Goal: Information Seeking & Learning: Learn about a topic

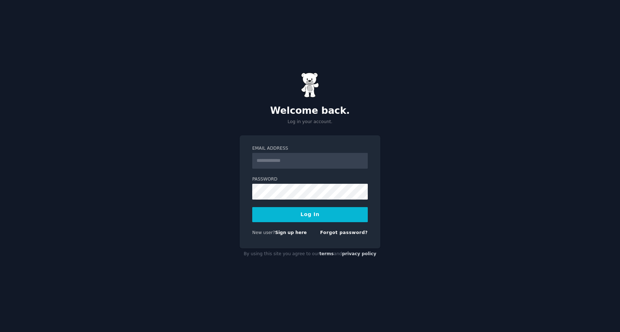
click at [285, 161] on input "Email Address" at bounding box center [309, 161] width 115 height 16
type input "**********"
click at [252, 207] on button "Log In" at bounding box center [309, 214] width 115 height 15
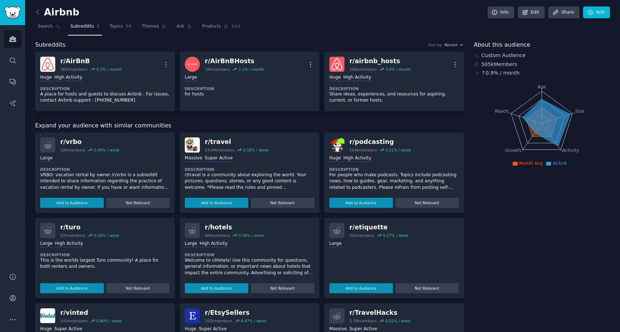
click at [82, 27] on span "Subreddits" at bounding box center [82, 26] width 24 height 6
click at [49, 31] on link "Search" at bounding box center [49, 28] width 28 height 15
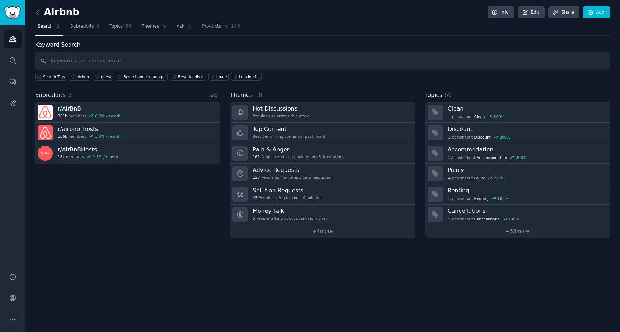
click at [120, 56] on input "text" at bounding box center [322, 61] width 574 height 18
type input "m"
type input "Mini photobooks"
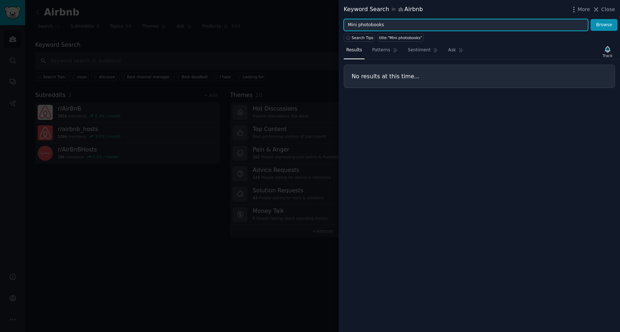
drag, startPoint x: 359, startPoint y: 26, endPoint x: 294, endPoint y: 26, distance: 64.2
click at [294, 26] on div "Keyword Search in Airbnb More Close Mini photobooks Browse Search Tips title:"M…" at bounding box center [310, 166] width 620 height 332
click at [590, 19] on button "Browse" at bounding box center [603, 25] width 27 height 12
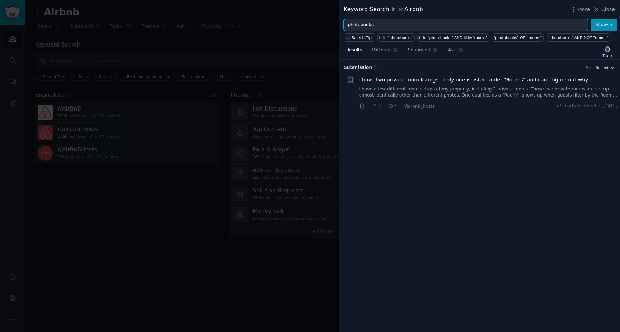
click at [361, 24] on input "photobooks" at bounding box center [466, 25] width 244 height 12
type input "photo books"
click at [590, 19] on button "Browse" at bounding box center [603, 25] width 27 height 12
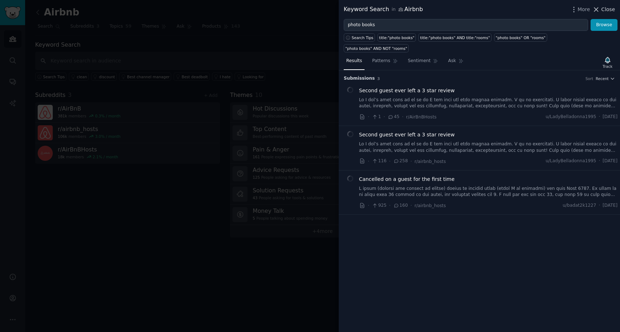
click at [614, 11] on span "Close" at bounding box center [608, 10] width 14 height 8
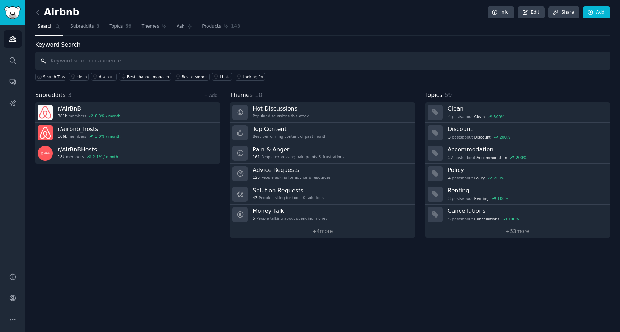
click at [81, 58] on input "text" at bounding box center [322, 61] width 574 height 18
click at [113, 193] on div "Subreddits 3 + Add r/ AirBnB 381k members 0.3 % / month r/ airbnb_hosts 106k me…" at bounding box center [127, 164] width 185 height 147
click at [37, 12] on icon at bounding box center [38, 12] width 2 height 4
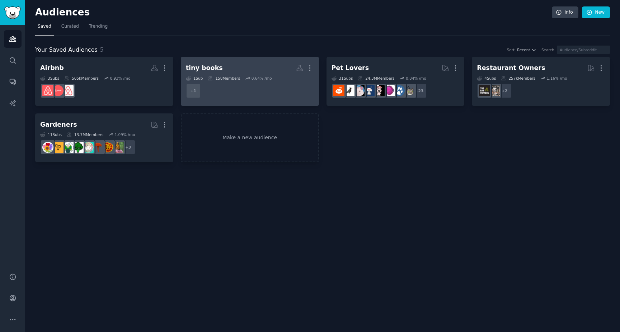
click at [236, 66] on h2 "tiny books Custom Audience More" at bounding box center [250, 68] width 128 height 13
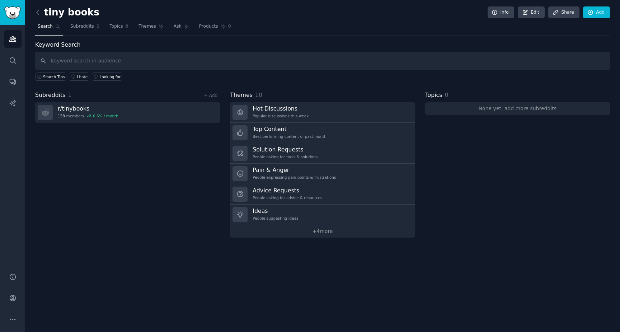
click at [68, 8] on h2 "tiny books" at bounding box center [67, 12] width 64 height 11
click at [86, 25] on span "Subreddits" at bounding box center [82, 26] width 24 height 6
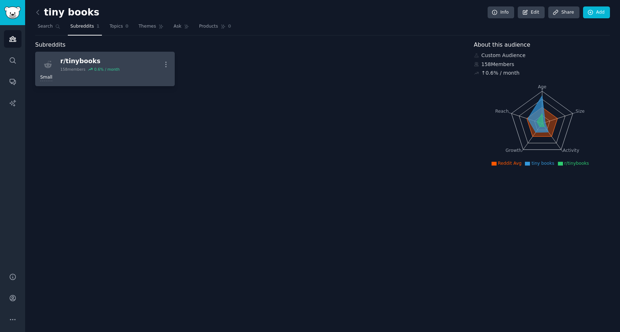
click at [90, 62] on div "r/ tinybooks" at bounding box center [89, 61] width 59 height 9
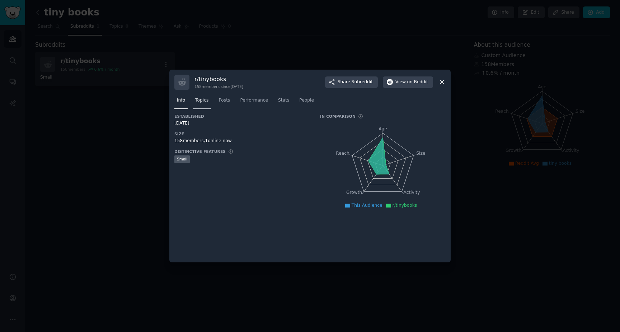
click at [203, 99] on span "Topics" at bounding box center [201, 100] width 13 height 6
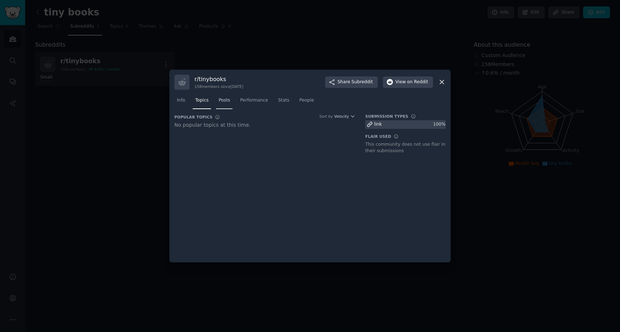
click at [229, 105] on link "Posts" at bounding box center [224, 102] width 16 height 15
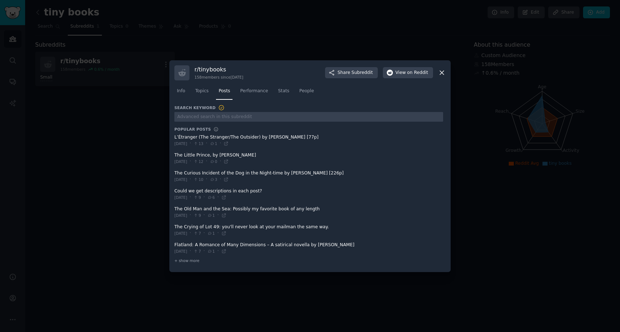
click at [262, 43] on div at bounding box center [310, 166] width 620 height 332
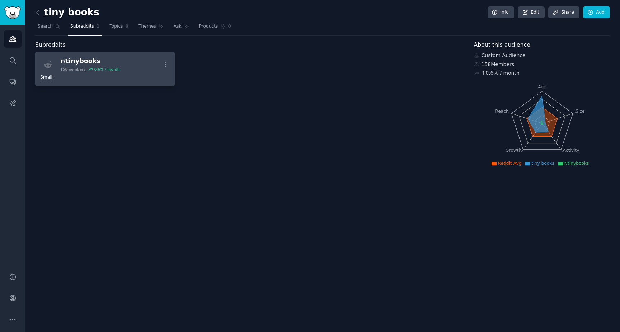
click at [88, 60] on div "r/ tinybooks" at bounding box center [89, 61] width 59 height 9
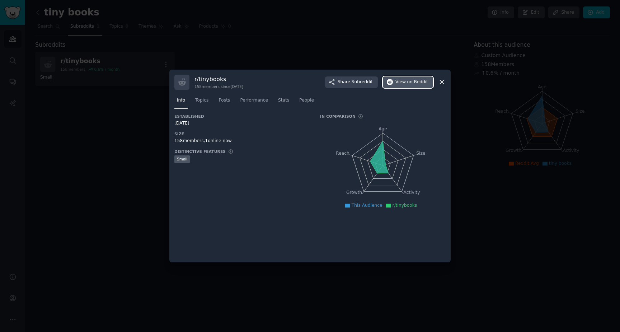
click at [418, 84] on span "on Reddit" at bounding box center [417, 82] width 21 height 6
click at [105, 97] on div at bounding box center [310, 166] width 620 height 332
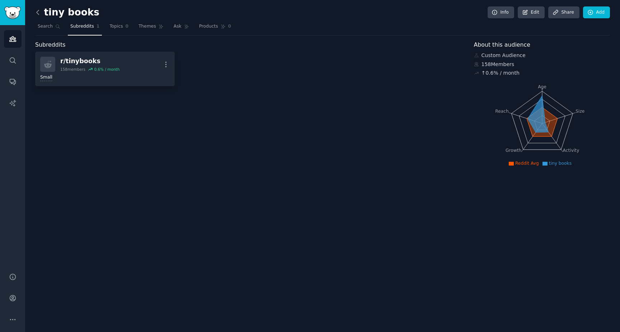
click at [37, 11] on icon at bounding box center [38, 13] width 8 height 8
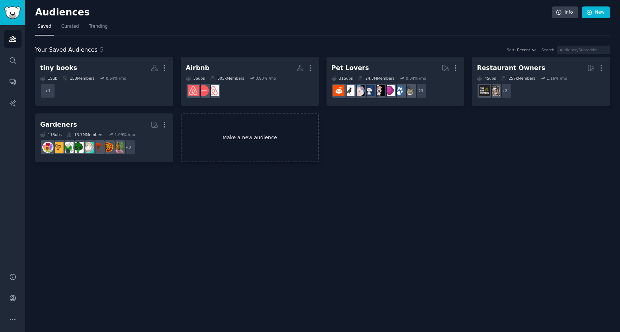
click at [256, 140] on link "Make a new audience" at bounding box center [250, 137] width 138 height 49
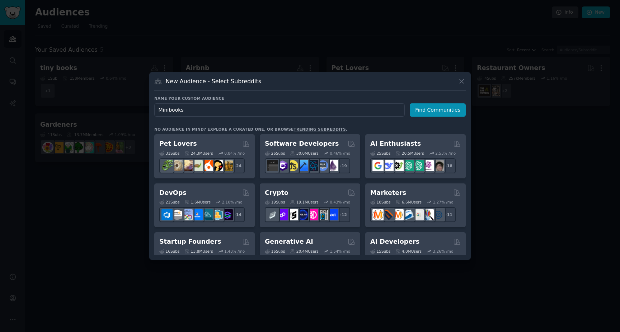
click at [168, 108] on input "Minibooks" at bounding box center [279, 109] width 250 height 13
type input "Mini books"
click at [447, 113] on button "Find Communities" at bounding box center [437, 109] width 56 height 13
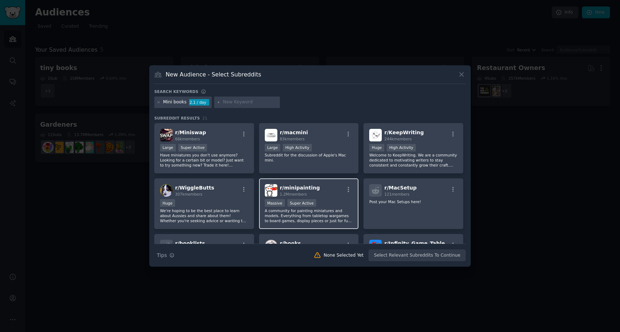
click at [322, 194] on div "r/ minipainting 1.2M members" at bounding box center [309, 190] width 88 height 13
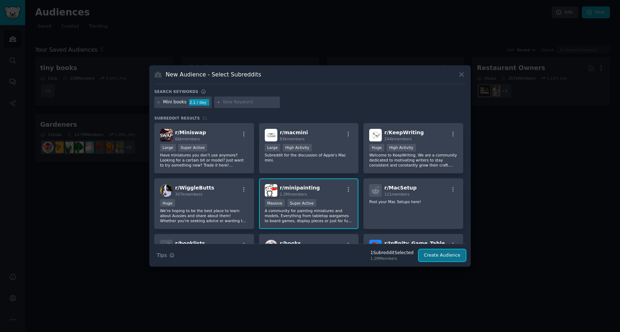
click at [440, 256] on button "Create Audience" at bounding box center [441, 255] width 47 height 12
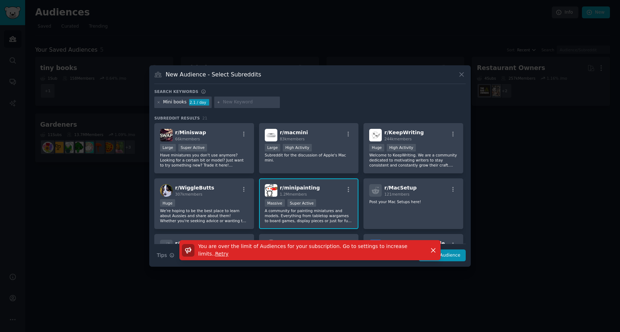
click at [301, 249] on span "You are over the limit of Audiences for your subscription. Go to settings to in…" at bounding box center [302, 249] width 209 height 13
click at [319, 179] on div "r/ minipainting 1.2M members >= 95th percentile for submissions / day Massive S…" at bounding box center [309, 203] width 100 height 51
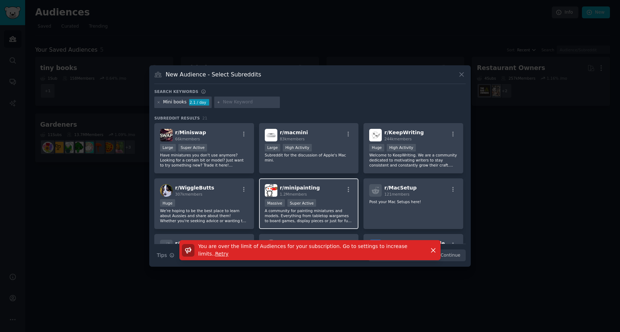
click at [353, 191] on div "r/ minipainting 1.2M members >= 95th percentile for submissions / day Massive S…" at bounding box center [309, 203] width 100 height 51
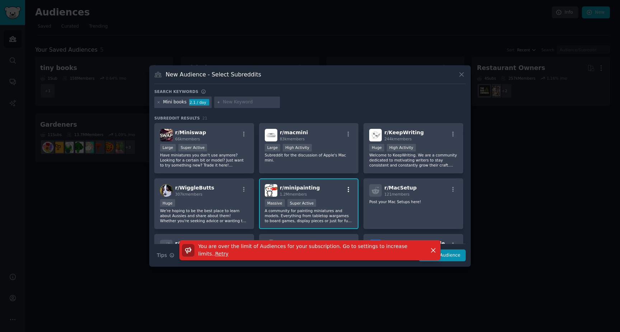
click at [349, 190] on icon "button" at bounding box center [348, 189] width 6 height 6
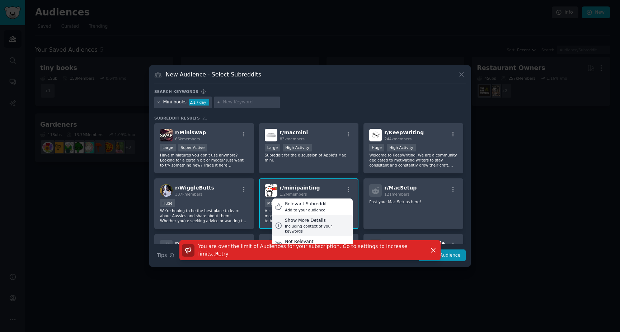
click at [311, 222] on div "Show More Details" at bounding box center [317, 220] width 65 height 6
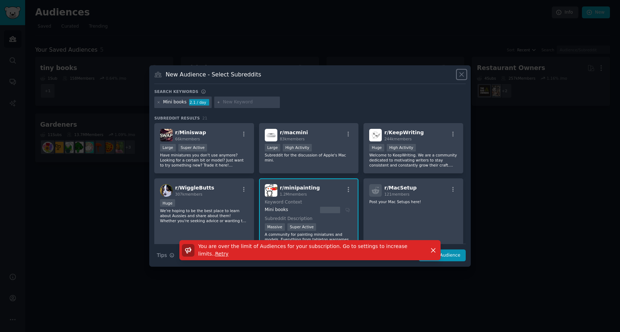
click at [460, 74] on icon at bounding box center [462, 75] width 8 height 8
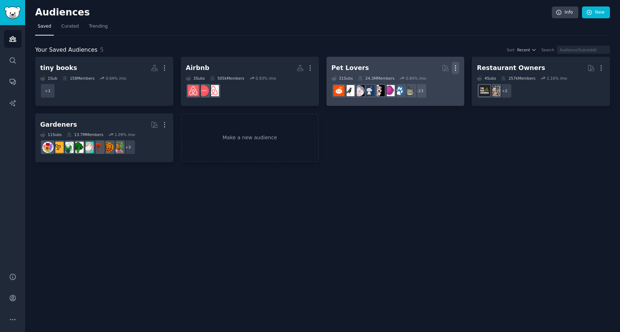
click at [454, 64] on button "More" at bounding box center [455, 68] width 8 height 13
click at [472, 189] on div "Audiences Info New Saved Curated Trending Your Saved Audiences 5 Sort Recent Se…" at bounding box center [322, 166] width 595 height 332
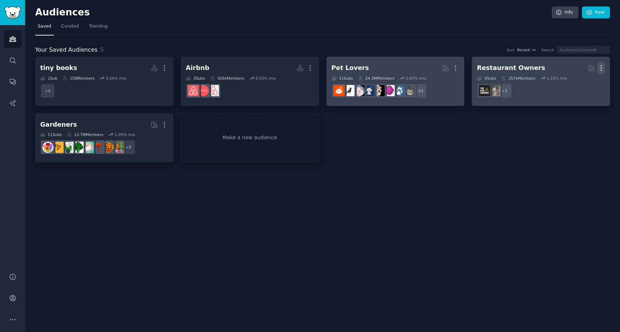
click at [601, 69] on icon "button" at bounding box center [601, 68] width 8 height 8
click at [569, 82] on icon at bounding box center [566, 83] width 5 height 6
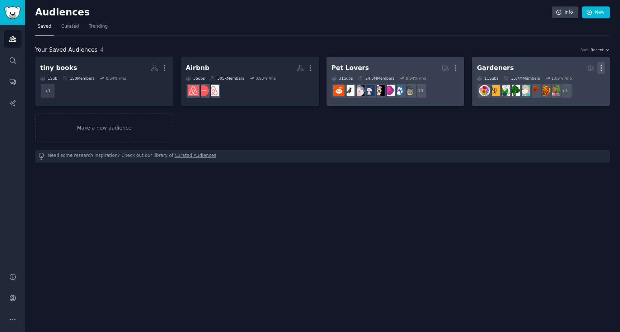
click at [603, 69] on icon "button" at bounding box center [601, 68] width 8 height 8
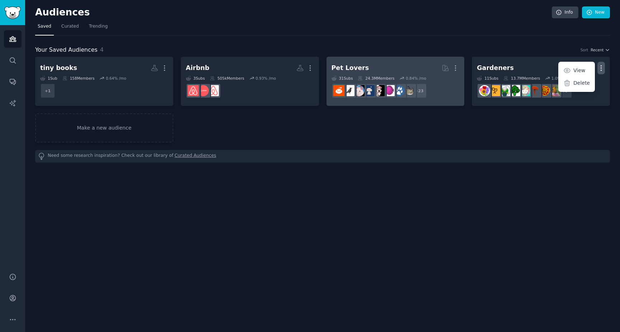
click at [505, 114] on div "tiny books Custom Audience More 1 Sub 158 Members 0.64 % /mo + 1 Airbnb More 3 …" at bounding box center [322, 100] width 574 height 86
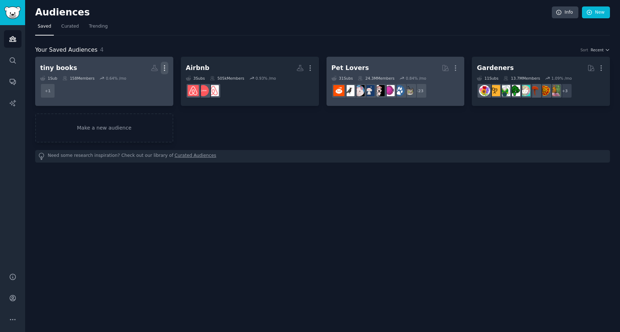
click at [168, 69] on icon "button" at bounding box center [165, 68] width 8 height 8
click at [148, 83] on p "Delete" at bounding box center [145, 83] width 16 height 8
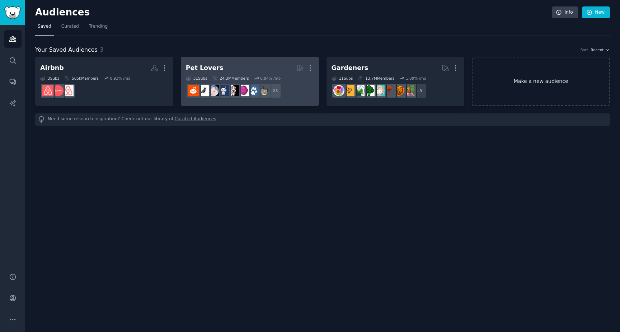
click at [543, 81] on link "Make a new audience" at bounding box center [541, 81] width 138 height 49
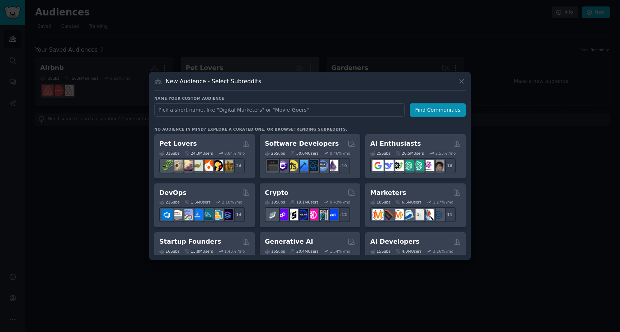
click at [317, 112] on input "text" at bounding box center [279, 109] width 250 height 13
type input "mini books"
click button "Find Communities" at bounding box center [437, 109] width 56 height 13
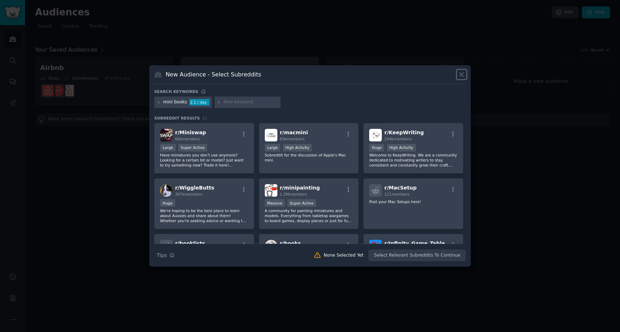
click at [461, 76] on icon at bounding box center [462, 75] width 8 height 8
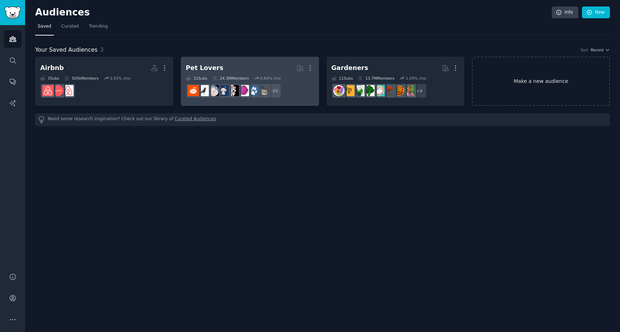
click at [557, 87] on link "Make a new audience" at bounding box center [541, 81] width 138 height 49
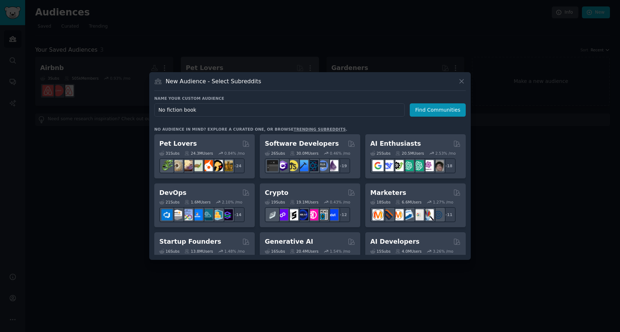
type input "No fiction books"
click button "Find Communities" at bounding box center [437, 109] width 56 height 13
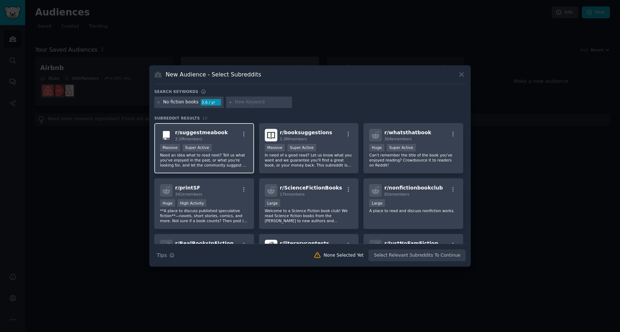
click at [220, 138] on div "3.2M members" at bounding box center [201, 138] width 53 height 5
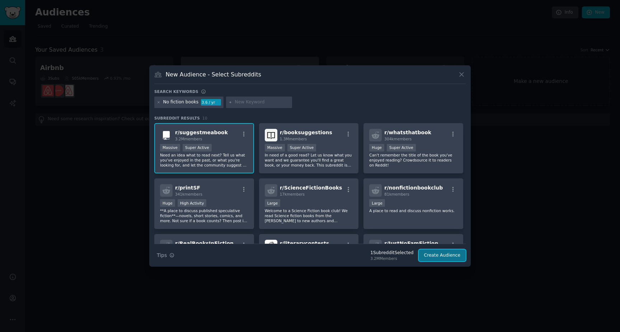
click at [442, 258] on button "Create Audience" at bounding box center [441, 255] width 47 height 12
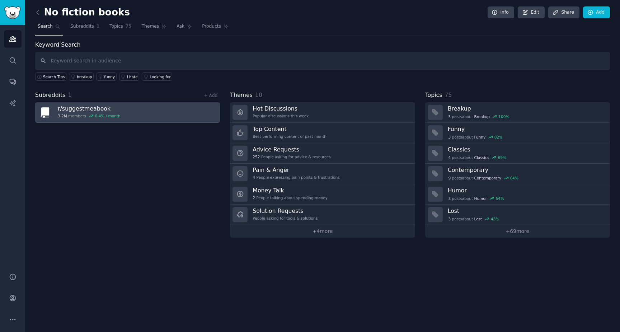
click at [146, 110] on link "r/ suggestmeabook 3.2M members 0.4 % / month" at bounding box center [127, 112] width 185 height 20
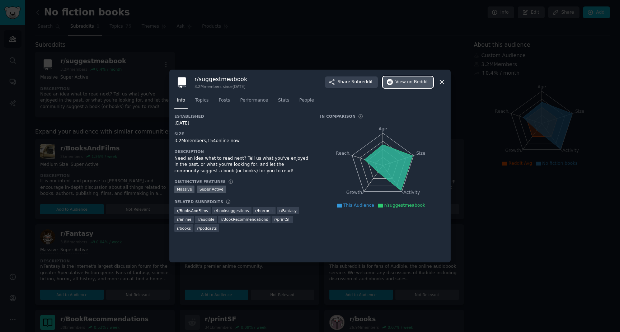
click at [399, 85] on button "View on Reddit" at bounding box center [408, 81] width 50 height 11
click at [201, 99] on span "Topics" at bounding box center [201, 100] width 13 height 6
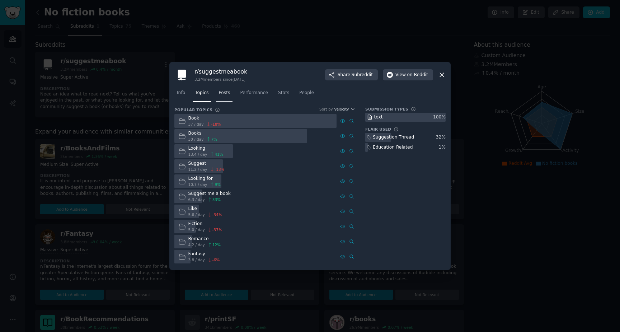
click at [231, 92] on link "Posts" at bounding box center [224, 94] width 16 height 15
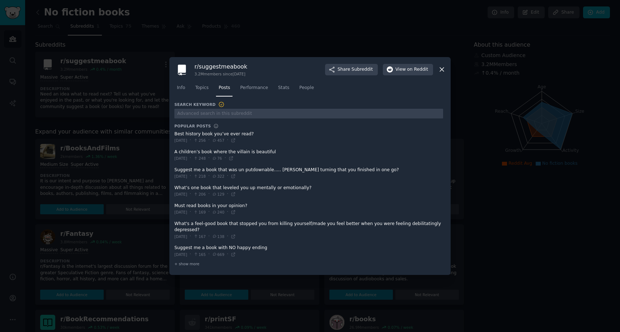
click at [438, 72] on icon at bounding box center [442, 70] width 8 height 8
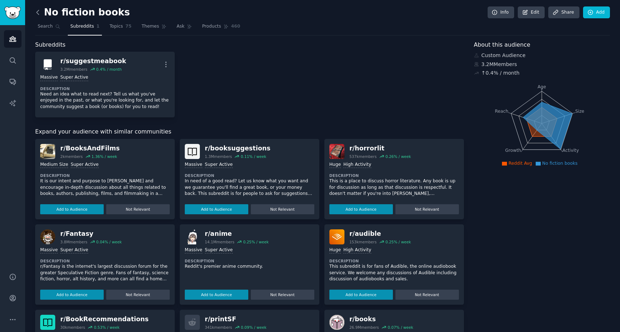
click at [38, 12] on icon at bounding box center [38, 13] width 8 height 8
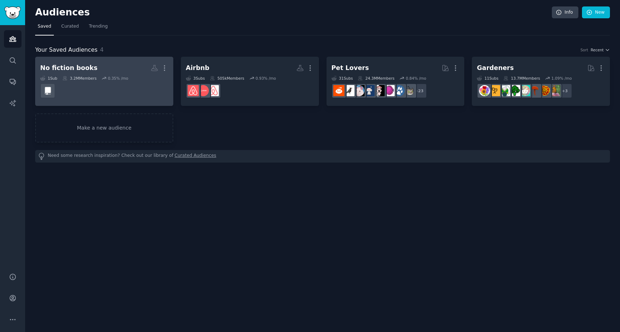
click at [74, 65] on div "No fiction books" at bounding box center [68, 67] width 57 height 9
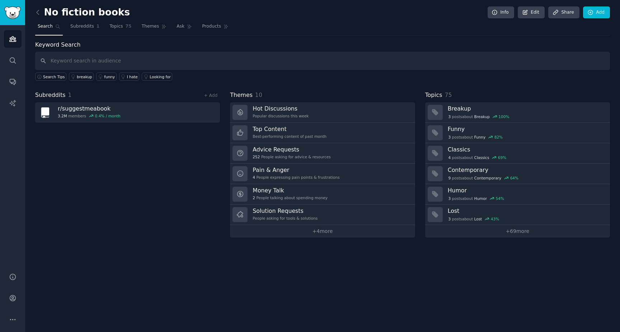
click at [57, 60] on input "text" at bounding box center [322, 61] width 574 height 18
click at [72, 28] on span "Subreddits" at bounding box center [82, 26] width 24 height 6
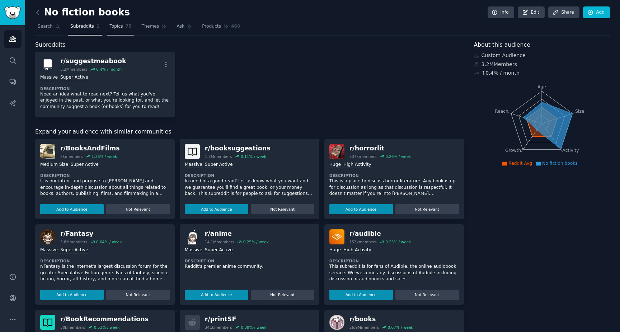
click at [110, 30] on link "Topics 75" at bounding box center [120, 28] width 27 height 15
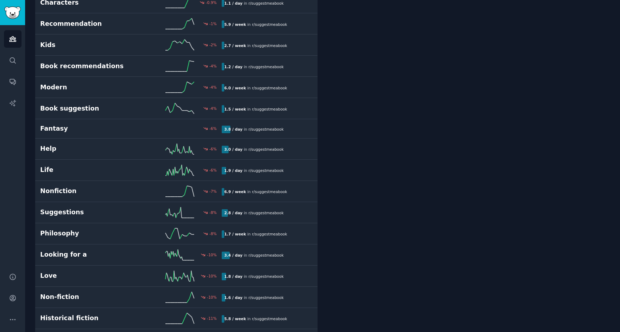
scroll to position [723, 0]
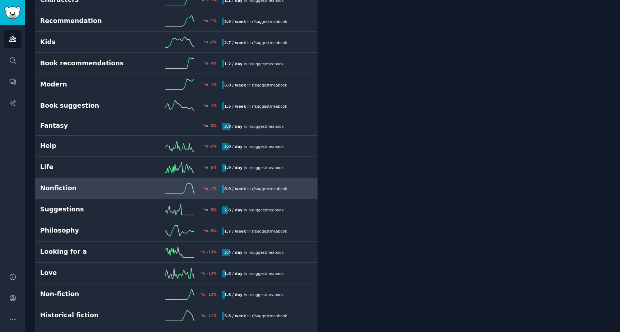
click at [63, 184] on h2 "Nonfiction" at bounding box center [85, 188] width 91 height 9
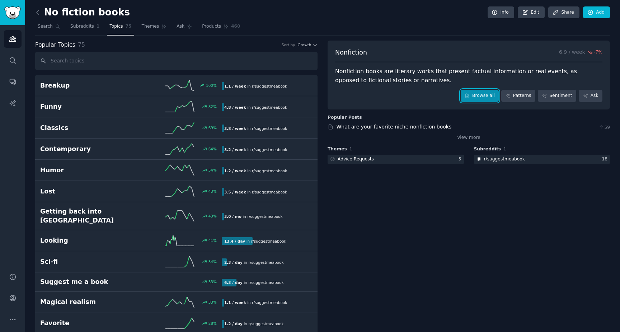
click at [483, 96] on link "Browse all" at bounding box center [479, 96] width 38 height 12
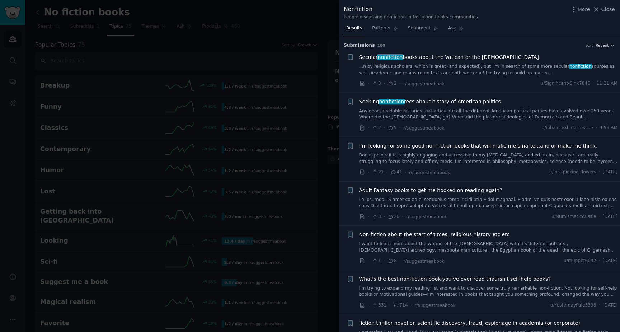
click at [274, 15] on div at bounding box center [310, 166] width 620 height 332
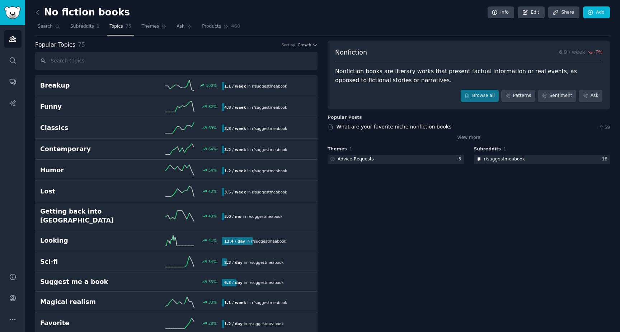
click at [68, 12] on h2 "No fiction books" at bounding box center [82, 12] width 95 height 11
click at [91, 29] on span "Subreddits" at bounding box center [82, 26] width 24 height 6
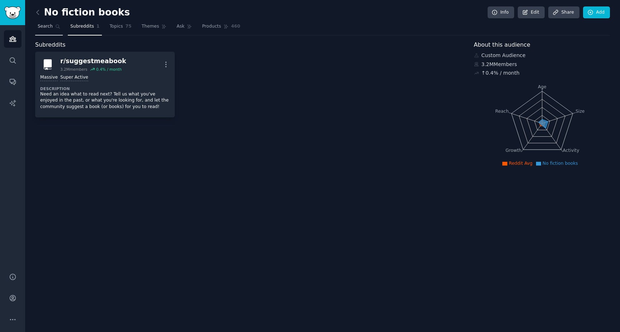
click at [51, 29] on span "Search" at bounding box center [45, 26] width 15 height 6
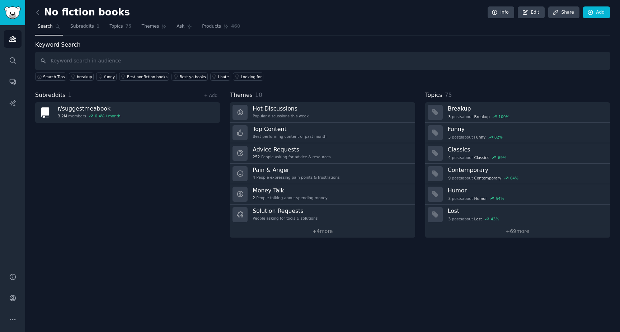
click at [91, 53] on input "text" at bounding box center [322, 61] width 574 height 18
type input "nonfiction books"
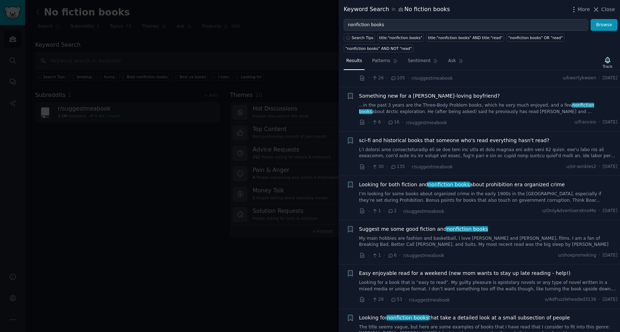
scroll to position [617, 0]
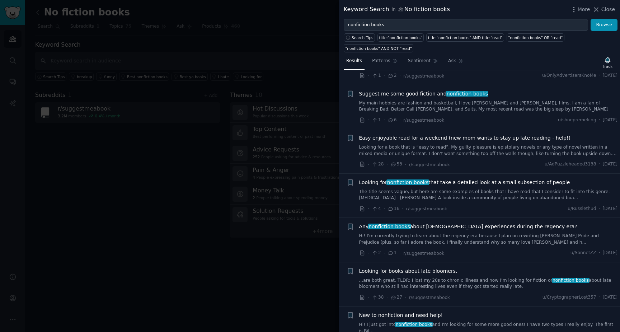
click at [173, 192] on div at bounding box center [310, 166] width 620 height 332
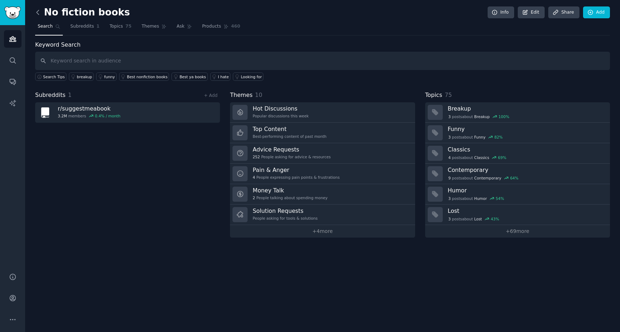
click at [37, 11] on icon at bounding box center [38, 12] width 2 height 4
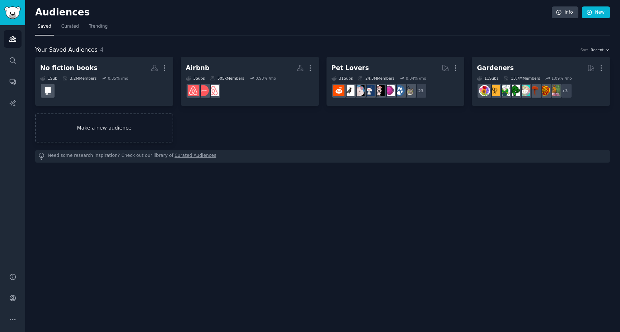
click at [137, 134] on link "Make a new audience" at bounding box center [104, 127] width 138 height 29
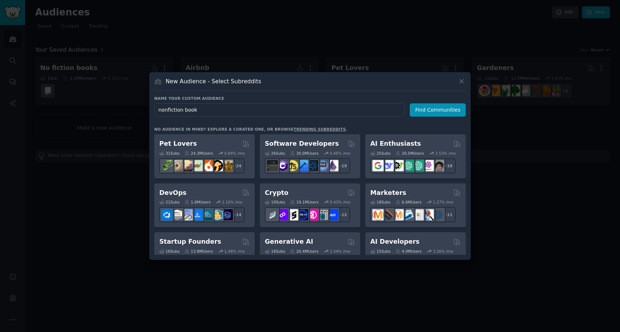
type input "nonfiction books"
click button "Find Communities" at bounding box center [437, 109] width 56 height 13
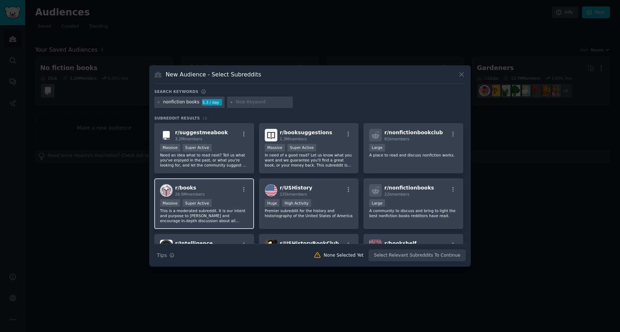
click at [223, 193] on div "r/ books 26.9M members" at bounding box center [204, 190] width 88 height 13
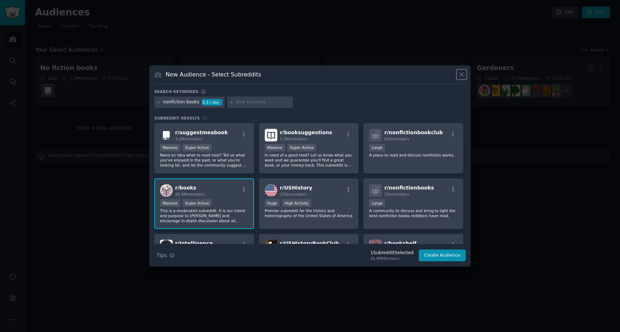
click at [463, 73] on icon at bounding box center [461, 75] width 4 height 4
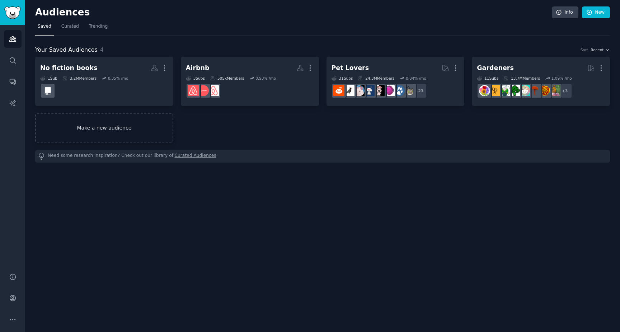
click at [134, 131] on link "Make a new audience" at bounding box center [104, 127] width 138 height 29
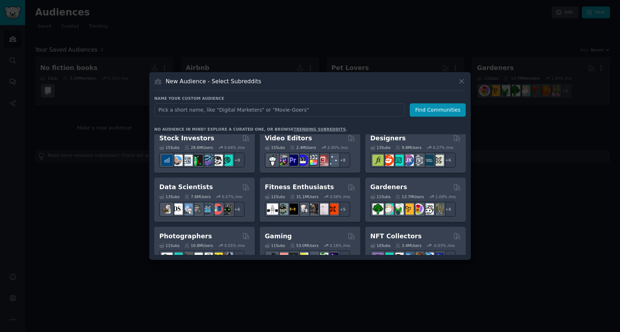
scroll to position [150, 0]
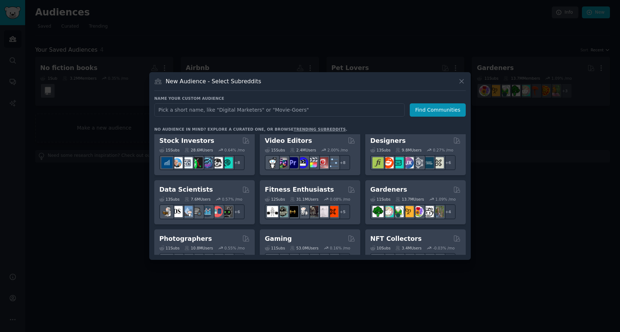
click at [231, 111] on input "text" at bounding box center [279, 109] width 250 height 13
type input "nonfiction books"
click button "Find Communities" at bounding box center [437, 109] width 56 height 13
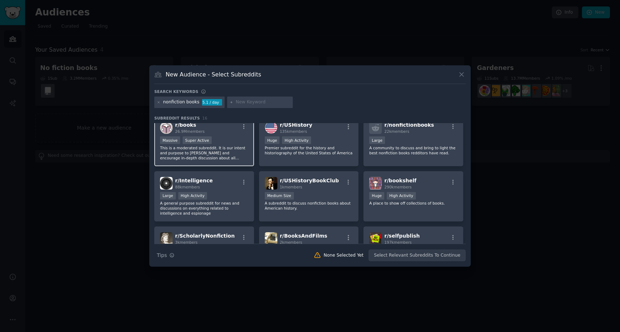
scroll to position [64, 0]
click at [234, 147] on p "This is a moderated subreddit. It is our intent and purpose to [PERSON_NAME] an…" at bounding box center [204, 151] width 88 height 15
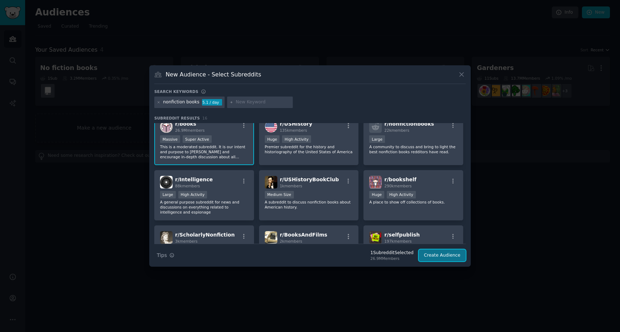
click at [430, 253] on button "Create Audience" at bounding box center [441, 255] width 47 height 12
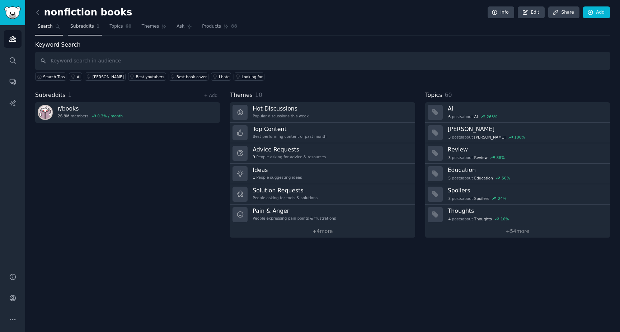
click at [83, 29] on link "Subreddits 1" at bounding box center [85, 28] width 34 height 15
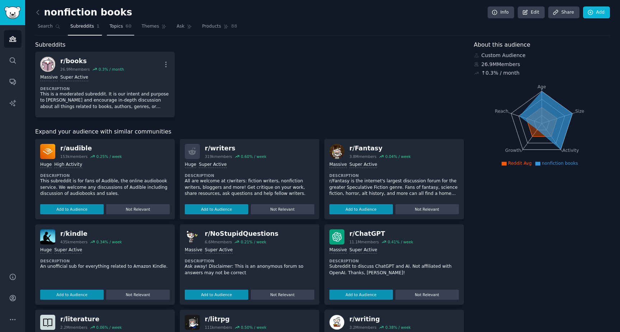
click at [117, 30] on link "Topics 60" at bounding box center [120, 28] width 27 height 15
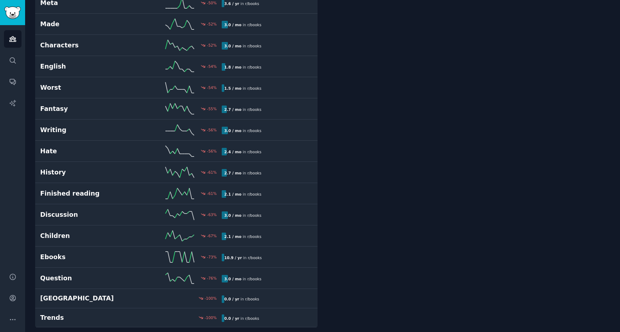
scroll to position [1019, 0]
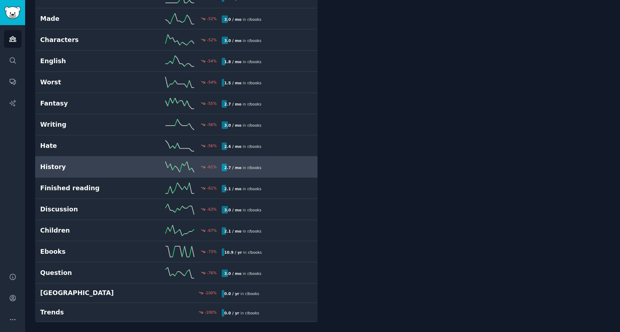
click at [99, 170] on h2 "History" at bounding box center [85, 166] width 91 height 9
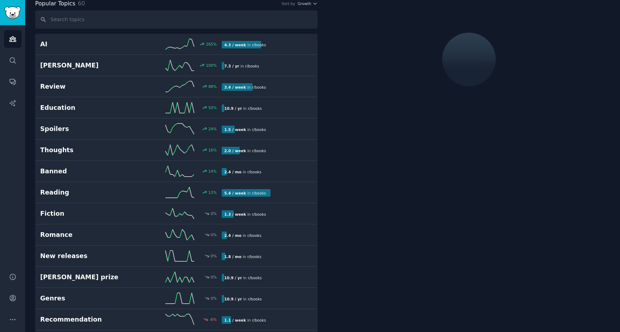
scroll to position [40, 0]
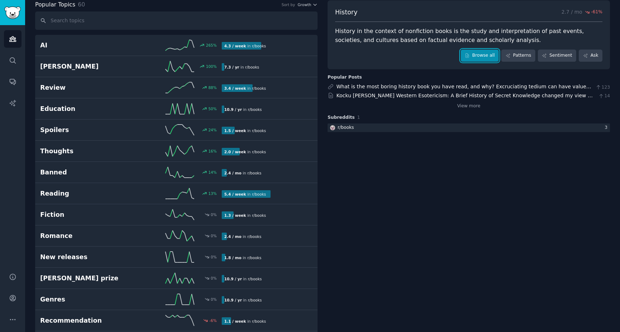
click at [480, 52] on link "Browse all" at bounding box center [479, 55] width 38 height 12
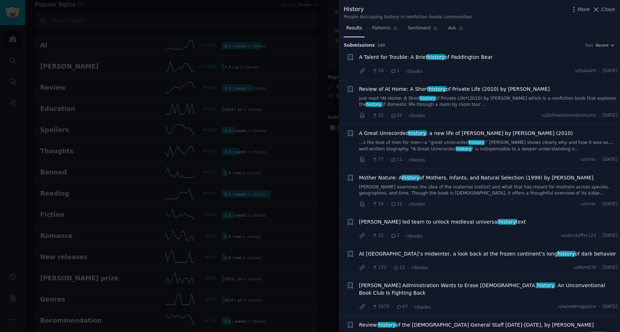
click at [503, 88] on span "Review of At Home: A Short history of Private Life (2010) by [PERSON_NAME]" at bounding box center [454, 89] width 191 height 8
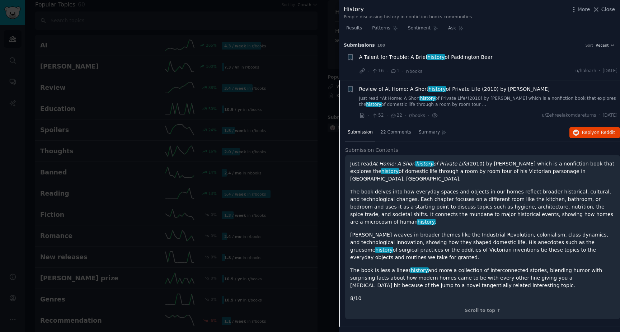
click at [393, 89] on span "Review of At Home: A Short history of Private Life (2010) by [PERSON_NAME]" at bounding box center [454, 89] width 191 height 8
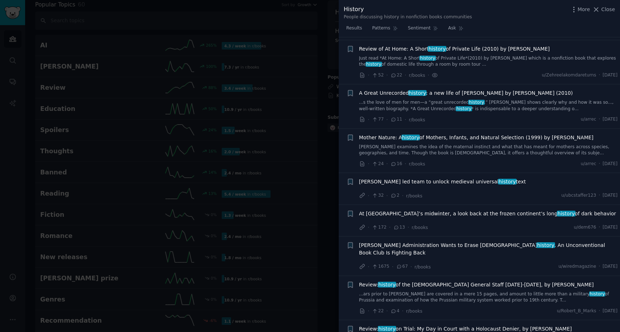
scroll to position [43, 0]
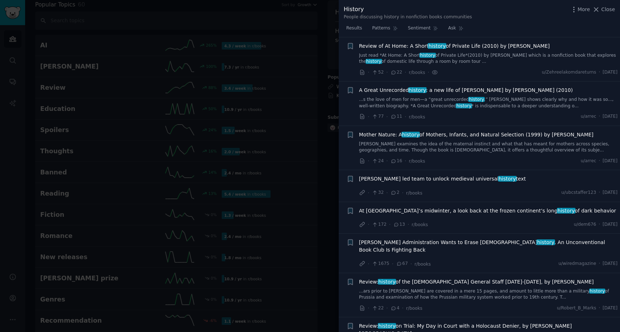
click at [406, 41] on li "+ Review of At Home: A Short history of Private Life (2010) by [PERSON_NAME] Ju…" at bounding box center [478, 59] width 281 height 44
click at [404, 45] on span "Review of At Home: A Short history of Private Life (2010) by [PERSON_NAME]" at bounding box center [454, 46] width 191 height 8
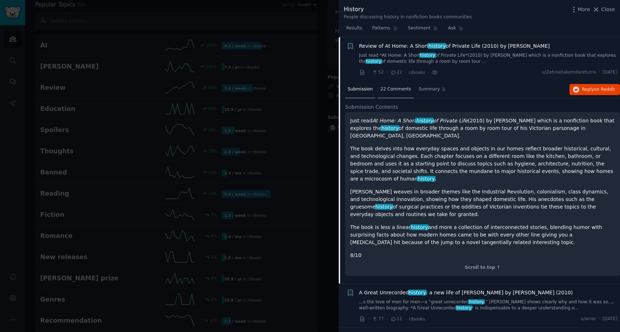
click at [392, 87] on span "22 Comments" at bounding box center [395, 89] width 31 height 6
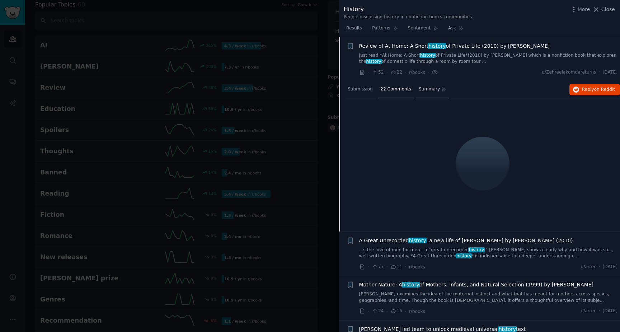
click at [421, 92] on div "Summary" at bounding box center [432, 89] width 33 height 17
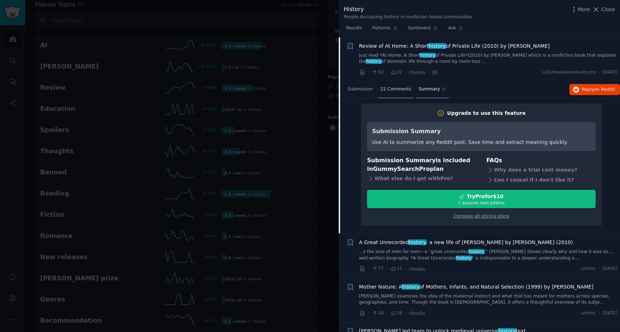
click at [394, 93] on div "22 Comments" at bounding box center [396, 89] width 36 height 17
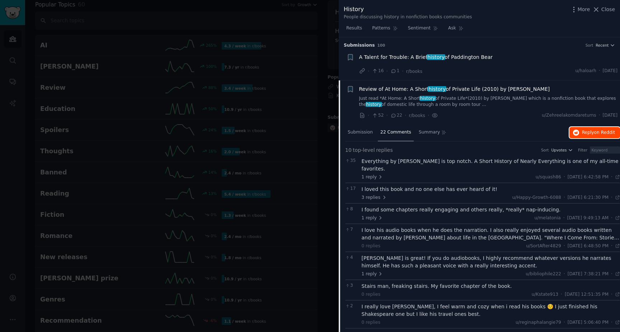
click at [578, 132] on button "Reply on Reddit" at bounding box center [594, 132] width 51 height 11
